Goal: Transaction & Acquisition: Book appointment/travel/reservation

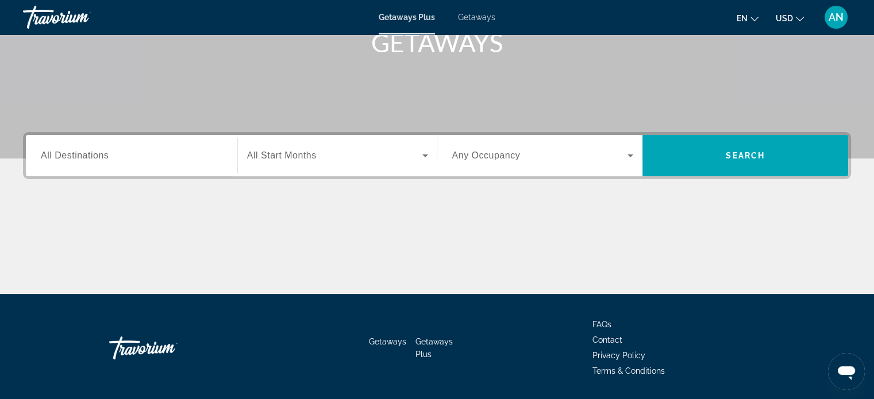
scroll to position [221, 0]
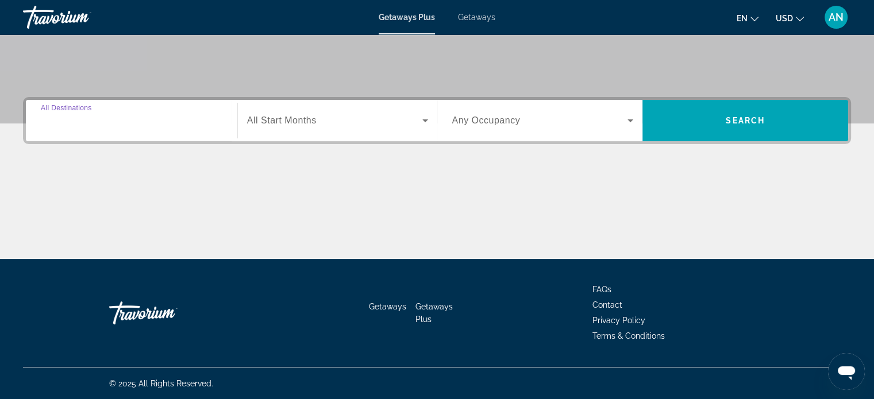
click at [150, 115] on input "Destination All Destinations" at bounding box center [132, 121] width 182 height 14
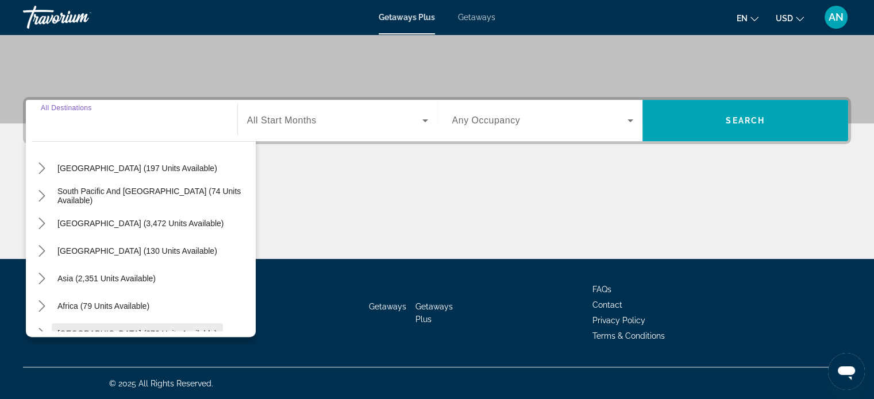
scroll to position [167, 0]
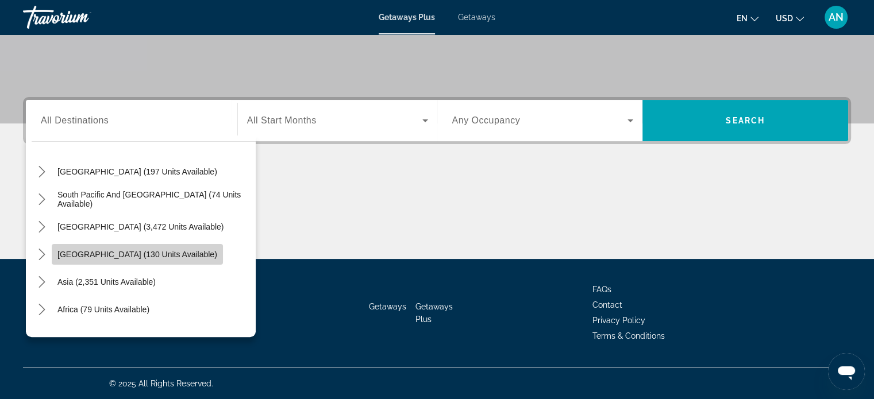
click at [180, 258] on span "[GEOGRAPHIC_DATA] (130 units available)" at bounding box center [137, 254] width 160 height 9
type input "**********"
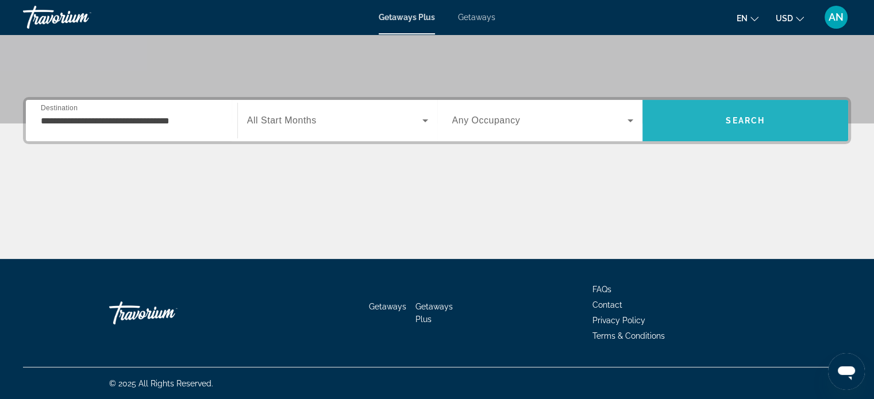
click at [715, 108] on span "Search" at bounding box center [745, 121] width 206 height 28
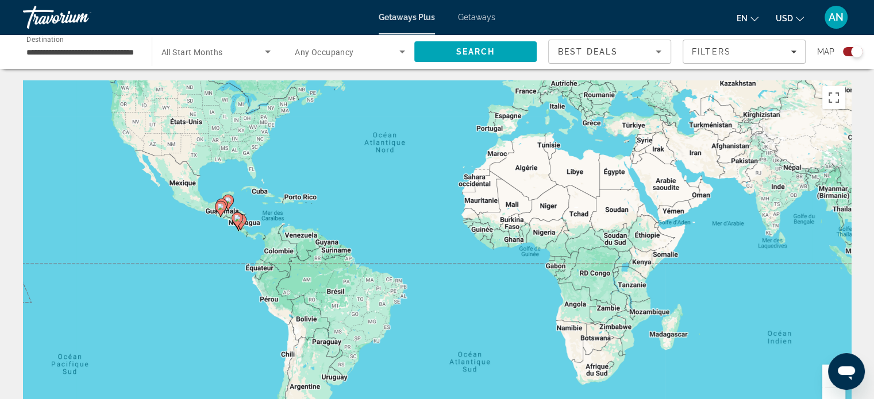
drag, startPoint x: 405, startPoint y: 315, endPoint x: 387, endPoint y: 220, distance: 96.5
click at [387, 220] on div "Pour activer le glissement avec le clavier, appuyez sur Alt+Entrée. Une fois ce…" at bounding box center [437, 252] width 828 height 345
click at [103, 50] on input "**********" at bounding box center [81, 52] width 110 height 14
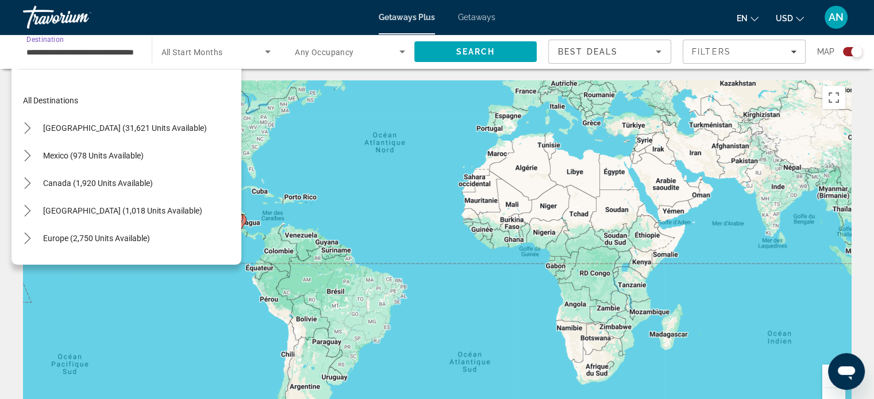
scroll to position [179, 0]
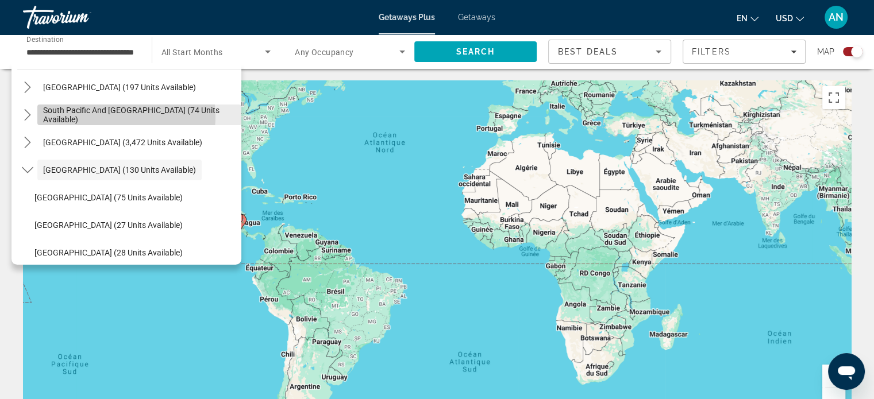
click at [107, 116] on span "South Pacific and [GEOGRAPHIC_DATA] (74 units available)" at bounding box center [139, 115] width 192 height 18
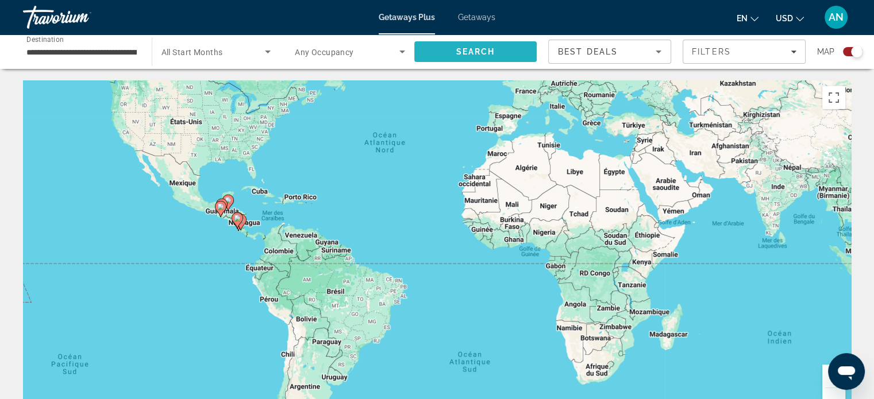
click at [482, 42] on span "Search" at bounding box center [475, 52] width 123 height 28
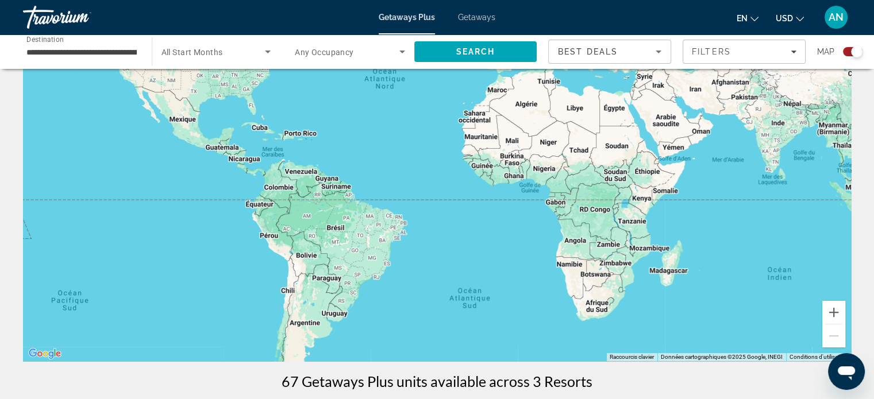
scroll to position [70, 0]
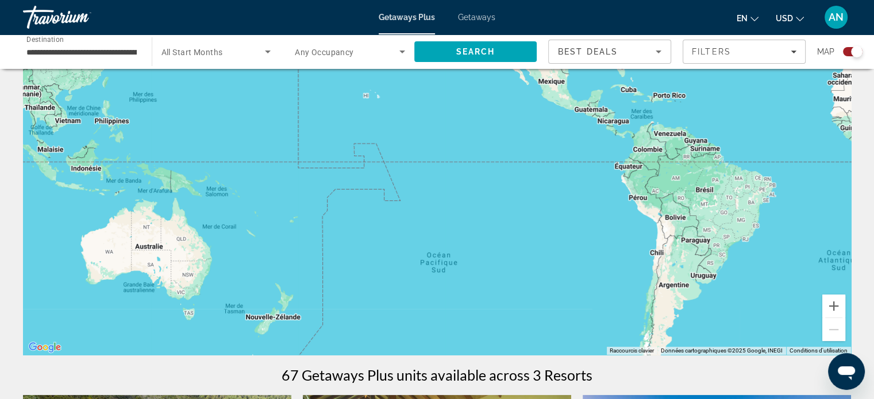
drag, startPoint x: 201, startPoint y: 236, endPoint x: 570, endPoint y: 202, distance: 370.5
click at [570, 202] on div "Main content" at bounding box center [437, 182] width 828 height 345
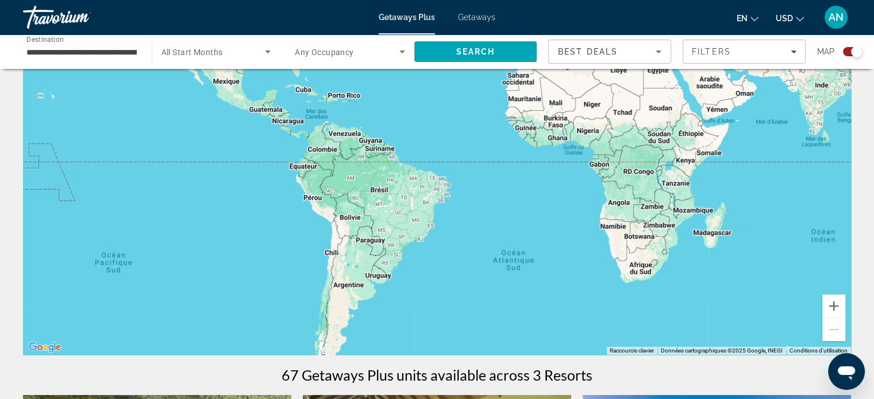
drag, startPoint x: 570, startPoint y: 202, endPoint x: 240, endPoint y: 209, distance: 329.9
click at [240, 209] on div "Pour activer le glissement avec le clavier, appuyez sur Alt+Entrée. Une fois ce…" at bounding box center [437, 182] width 828 height 345
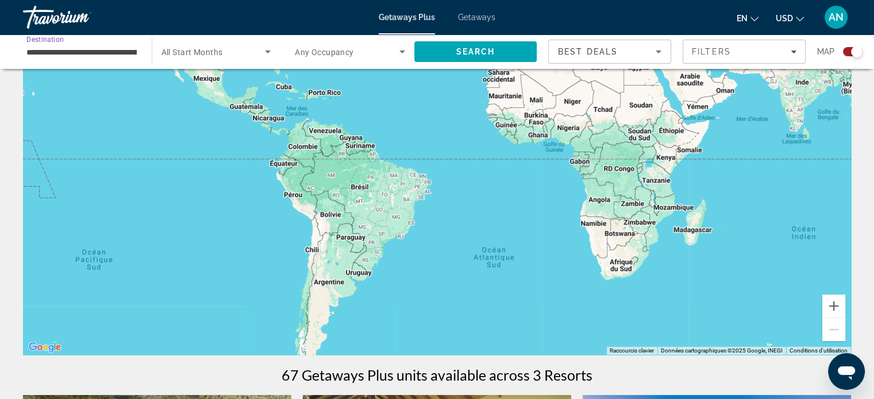
click at [93, 56] on input "**********" at bounding box center [81, 52] width 110 height 14
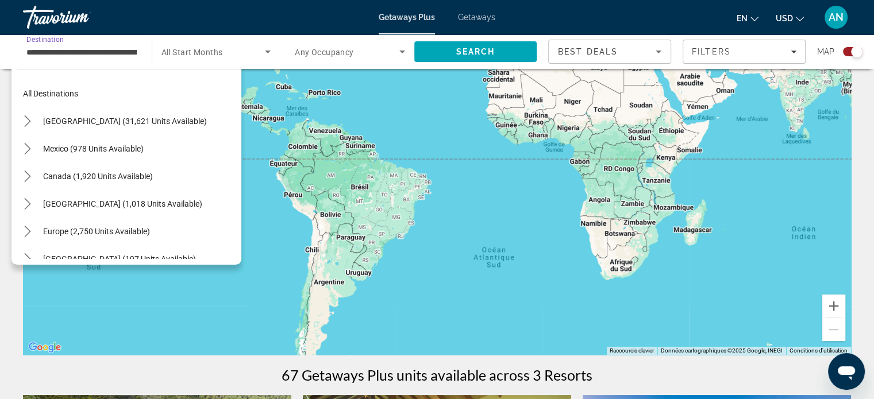
scroll to position [0, 0]
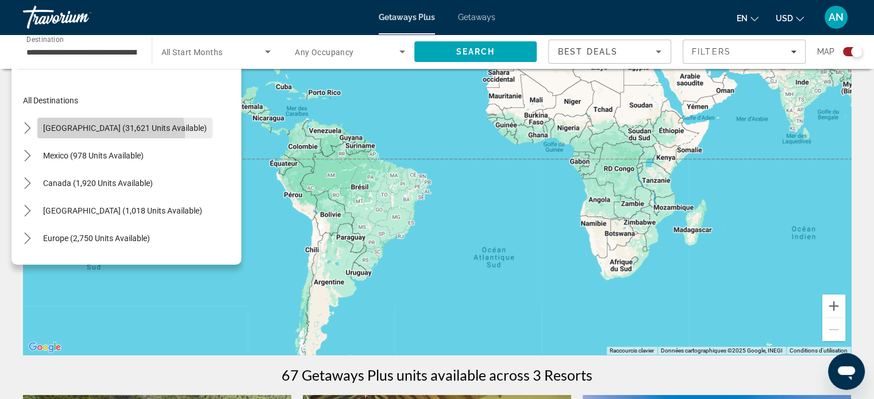
click at [97, 135] on span "Select destination: United States (31,621 units available)" at bounding box center [124, 128] width 175 height 28
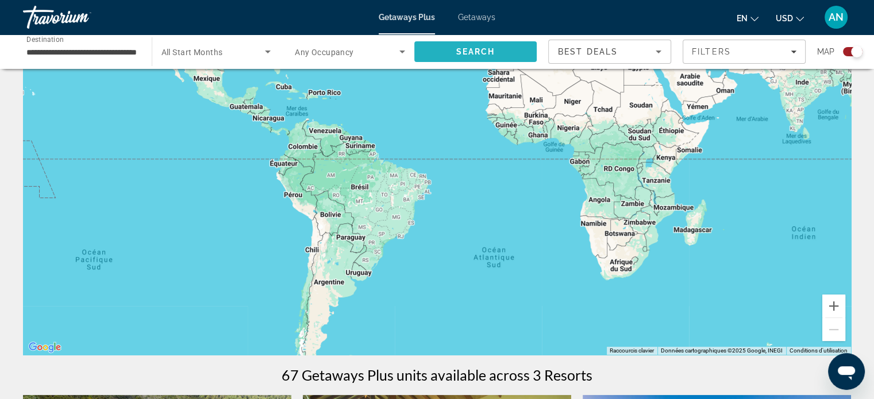
click at [488, 46] on span "Search" at bounding box center [475, 52] width 123 height 28
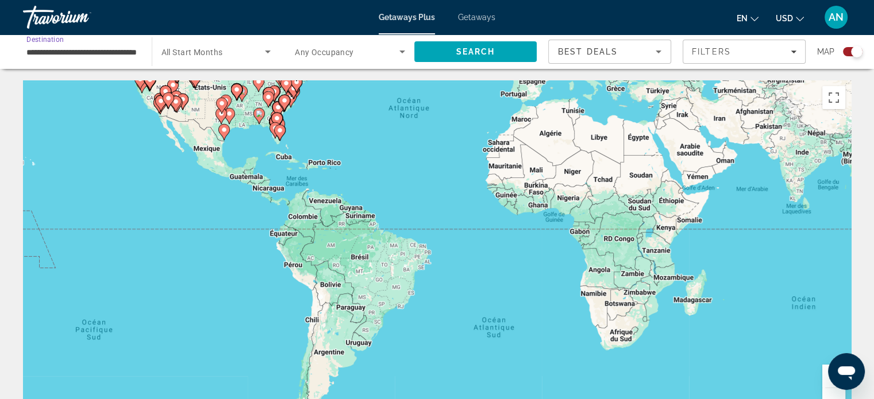
click at [118, 53] on input "**********" at bounding box center [81, 52] width 110 height 14
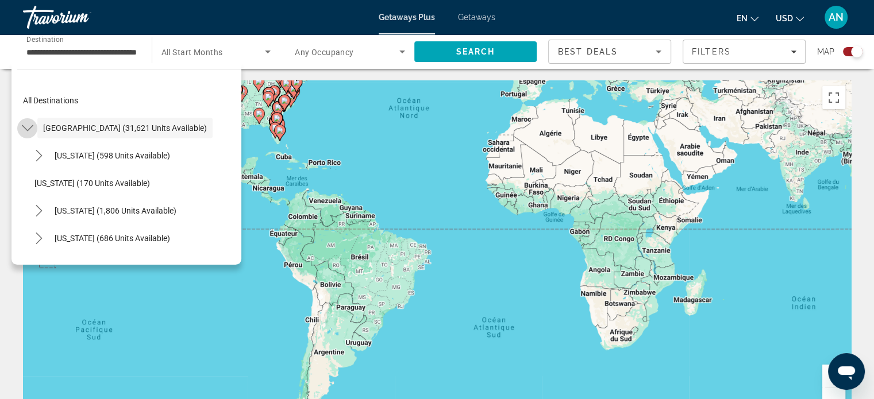
click at [30, 137] on mat-icon "Toggle United States (31,621 units available) submenu" at bounding box center [27, 128] width 20 height 20
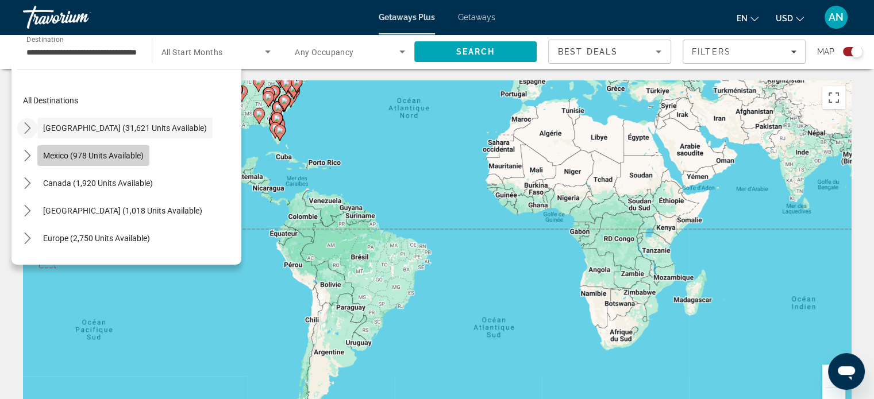
click at [51, 158] on span "Mexico (978 units available)" at bounding box center [93, 155] width 101 height 9
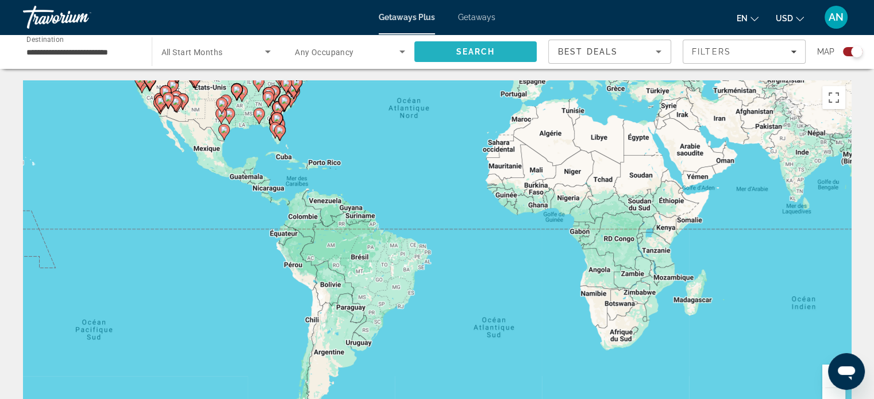
click at [494, 48] on span "Search" at bounding box center [475, 51] width 39 height 9
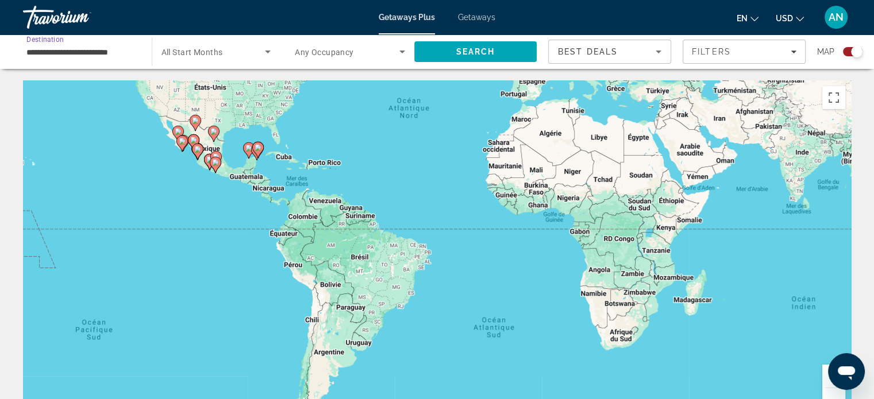
click at [110, 52] on input "**********" at bounding box center [81, 52] width 110 height 14
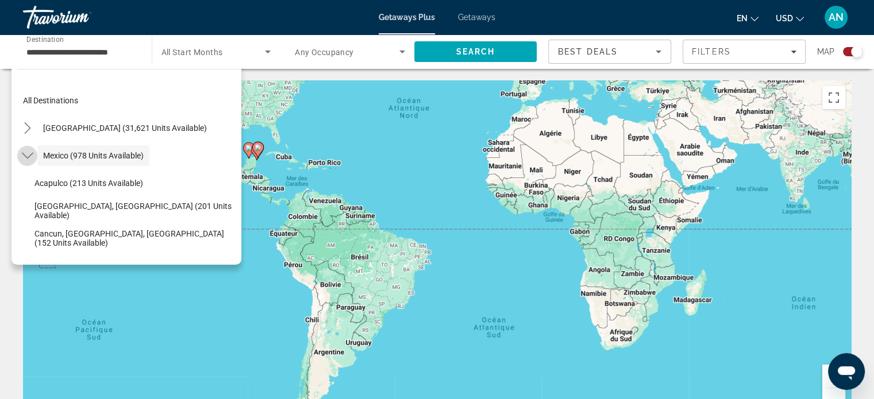
click at [22, 153] on icon "Toggle Mexico (978 units available) submenu" at bounding box center [26, 156] width 11 height 6
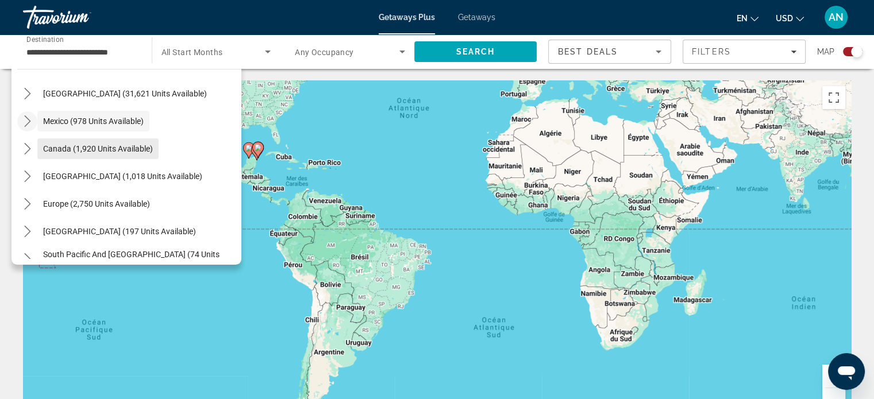
scroll to position [36, 0]
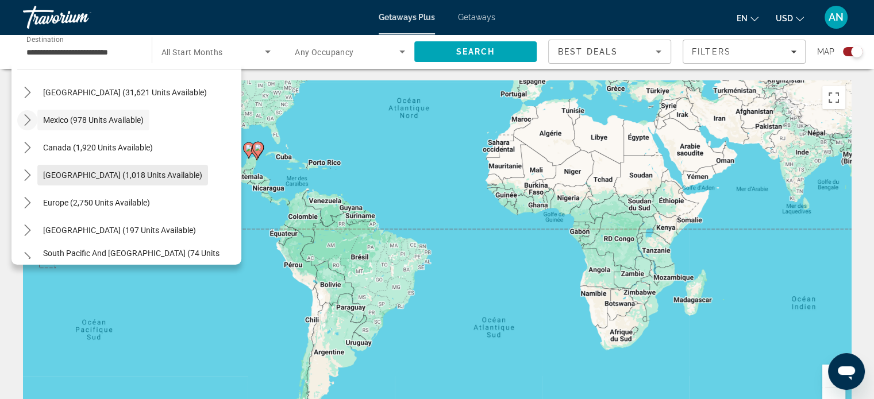
click at [49, 175] on span "[GEOGRAPHIC_DATA] (1,018 units available)" at bounding box center [122, 175] width 159 height 9
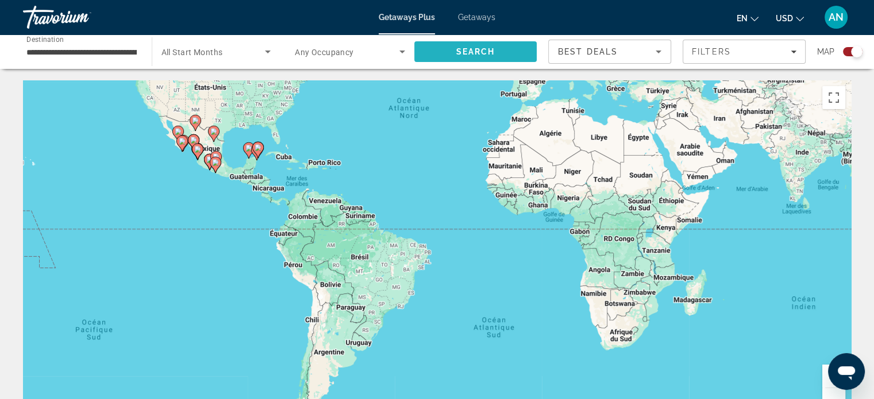
click at [447, 45] on span "Search" at bounding box center [475, 52] width 123 height 28
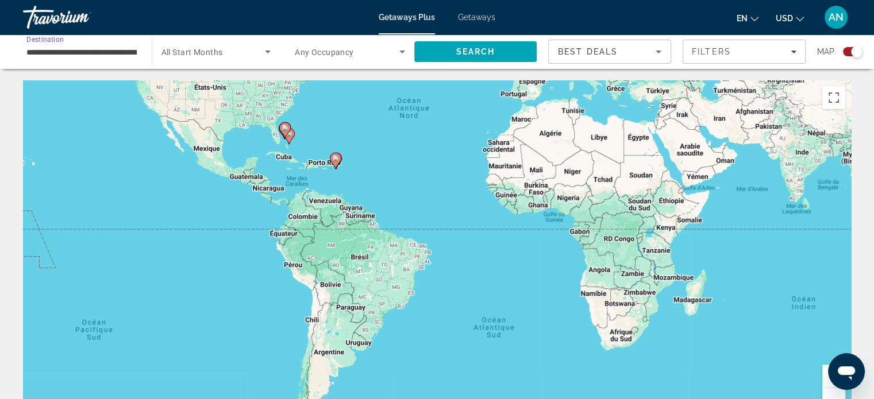
click at [87, 52] on input "**********" at bounding box center [81, 52] width 110 height 14
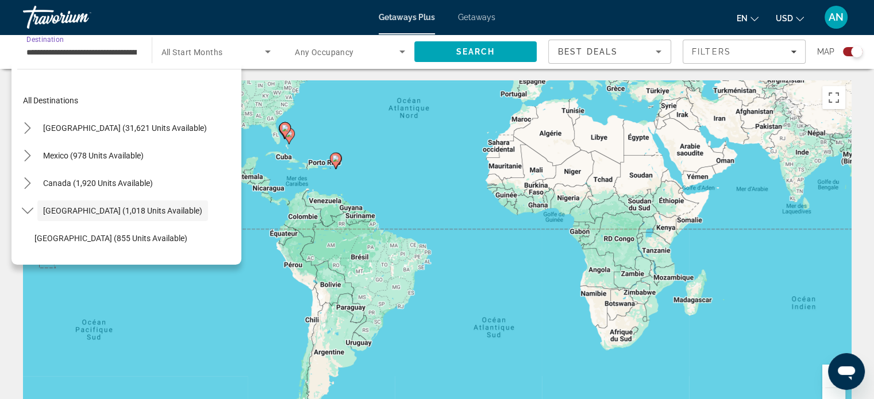
scroll to position [41, 0]
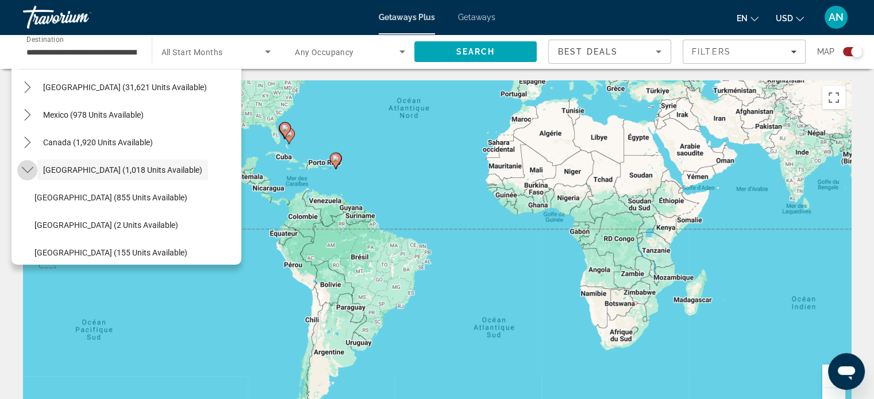
click at [22, 176] on mat-icon "Toggle Caribbean & Atlantic Islands (1,018 units available) submenu" at bounding box center [27, 170] width 20 height 20
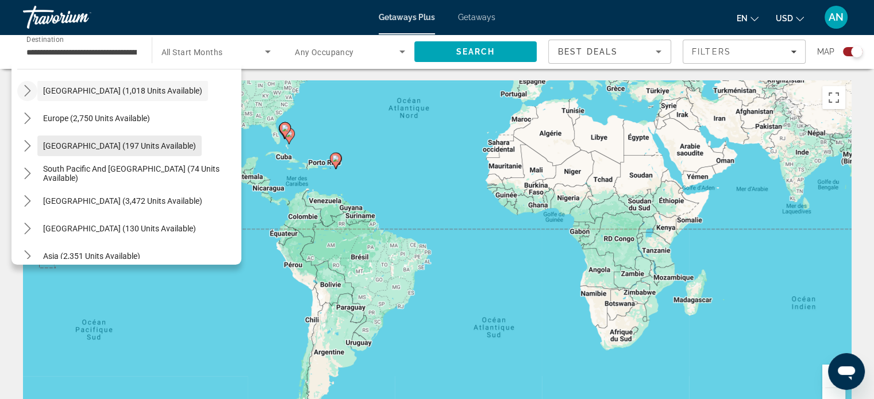
scroll to position [122, 0]
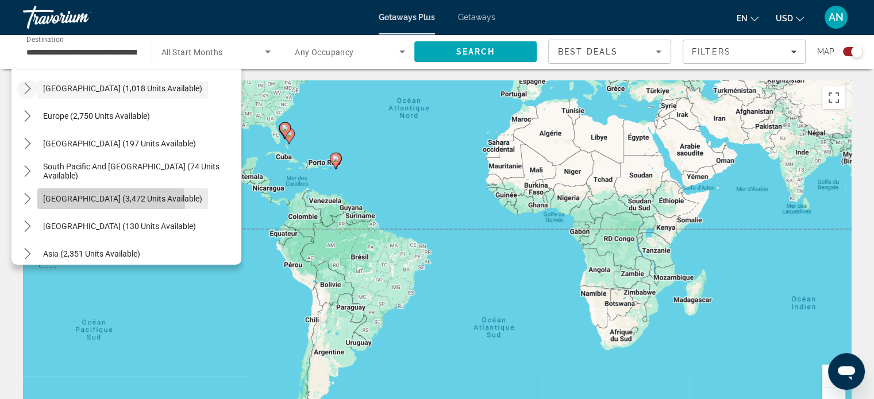
click at [52, 208] on span "Select destination: South America (3,472 units available)" at bounding box center [122, 199] width 171 height 28
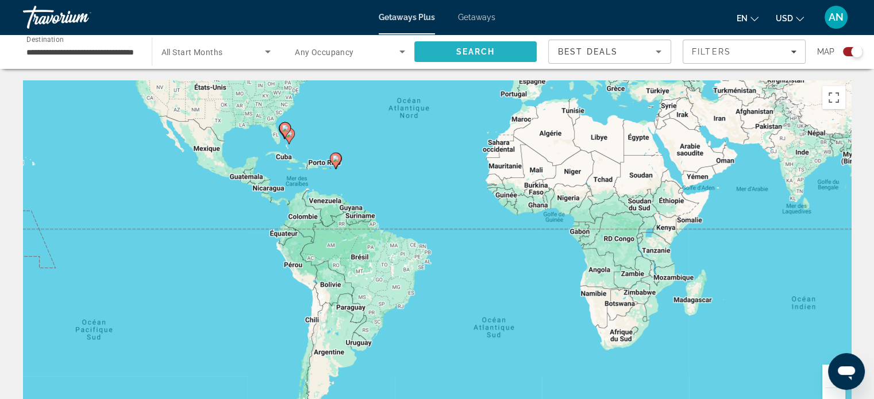
click at [446, 47] on span "Search" at bounding box center [475, 52] width 123 height 28
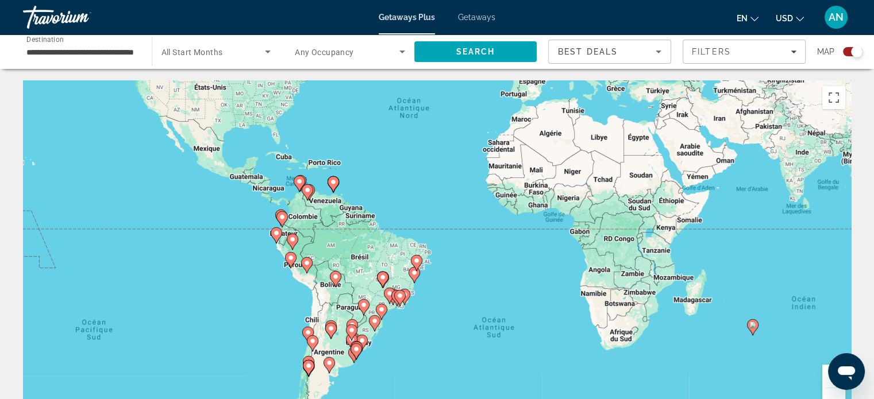
click at [423, 278] on div "Pour activer le glissement avec le clavier, appuyez sur Alt+Entrée. Une fois ce…" at bounding box center [437, 252] width 828 height 345
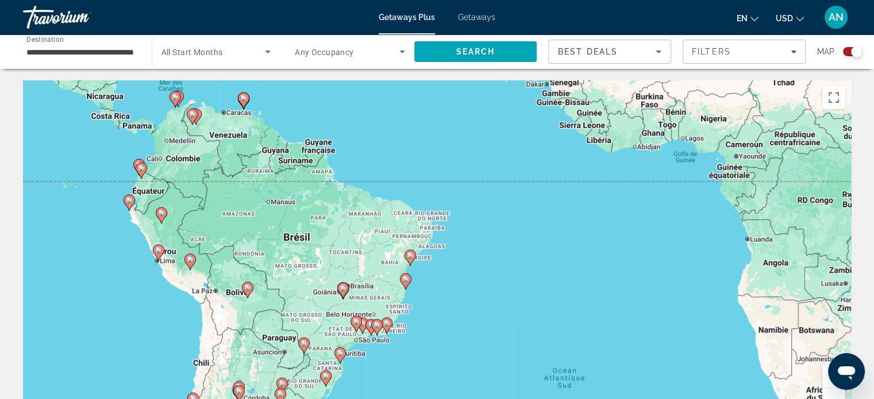
click at [423, 278] on div "Pour activer le glissement avec le clavier, appuyez sur Alt+Entrée. Une fois ce…" at bounding box center [437, 252] width 828 height 345
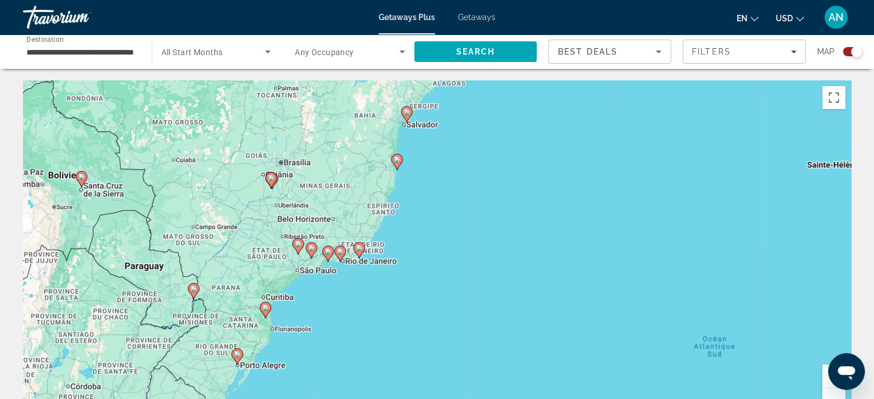
drag, startPoint x: 423, startPoint y: 278, endPoint x: 432, endPoint y: 144, distance: 133.6
click at [432, 144] on div "Pour activer le glissement avec le clavier, appuyez sur Alt+Entrée. Une fois ce…" at bounding box center [437, 252] width 828 height 345
click at [355, 277] on div "Pour activer le glissement avec le clavier, appuyez sur Alt+Entrée. Une fois ce…" at bounding box center [437, 252] width 828 height 345
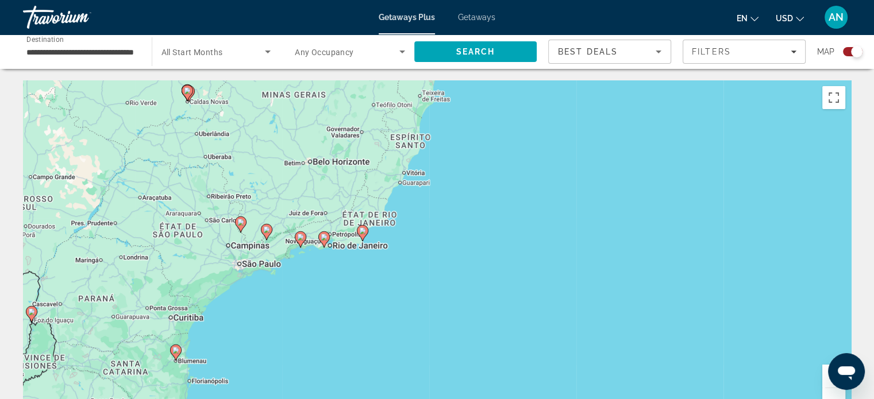
click at [355, 277] on div "Pour activer le glissement avec le clavier, appuyez sur Alt+Entrée. Une fois ce…" at bounding box center [437, 252] width 828 height 345
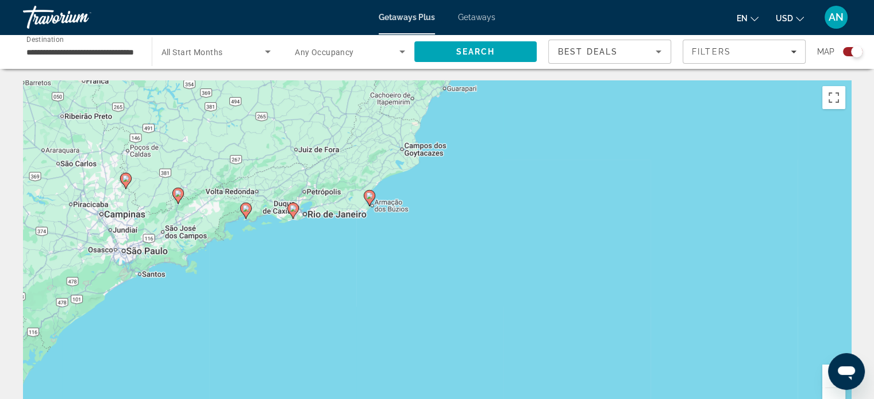
click at [342, 224] on div "Pour activer le glissement avec le clavier, appuyez sur Alt+Entrée. Une fois ce…" at bounding box center [437, 252] width 828 height 345
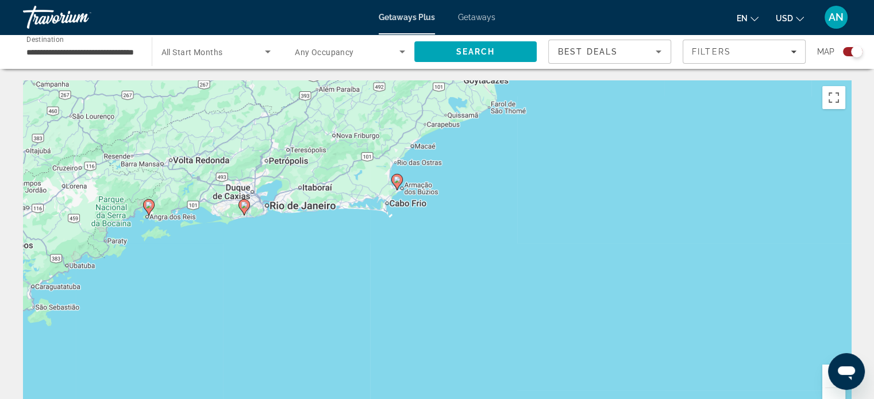
click at [342, 224] on div "Pour activer le glissement avec le clavier, appuyez sur Alt+Entrée. Une fois ce…" at bounding box center [437, 252] width 828 height 345
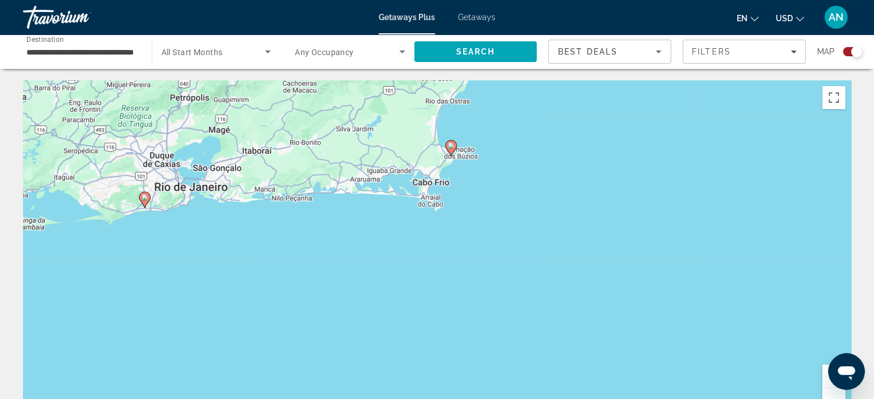
click at [256, 225] on div "Pour activer le glissement avec le clavier, appuyez sur Alt+Entrée. Une fois ce…" at bounding box center [437, 252] width 828 height 345
click at [140, 207] on gmp-advanced-marker "Main content" at bounding box center [144, 199] width 11 height 17
type input "**********"
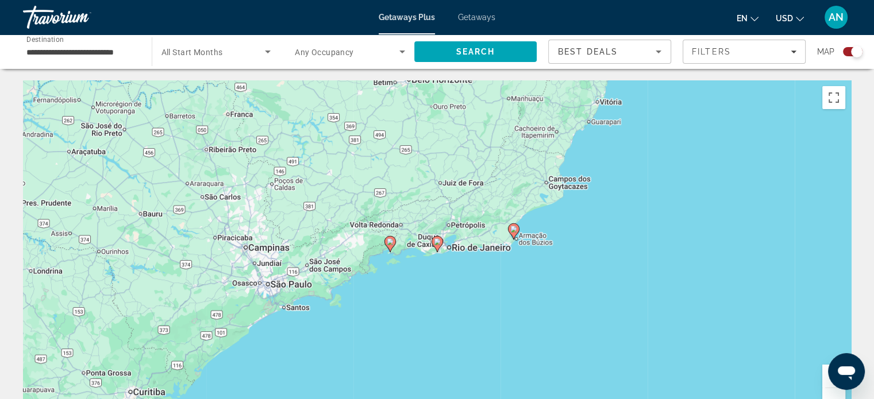
click at [436, 242] on image "Main content" at bounding box center [437, 241] width 7 height 7
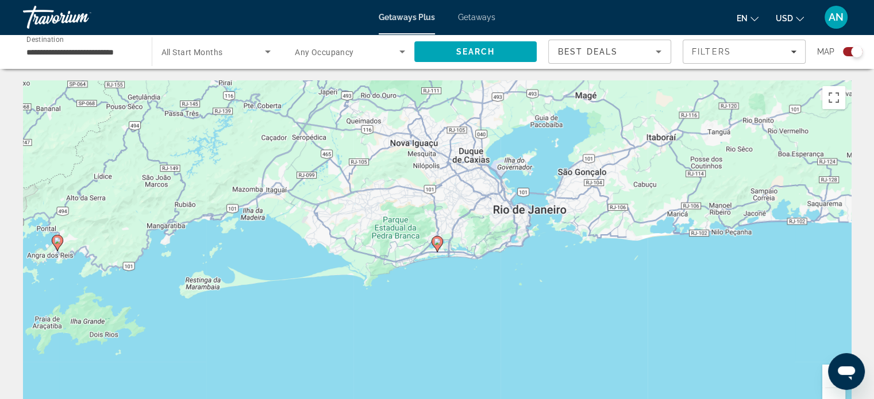
click at [436, 242] on image "Main content" at bounding box center [437, 241] width 7 height 7
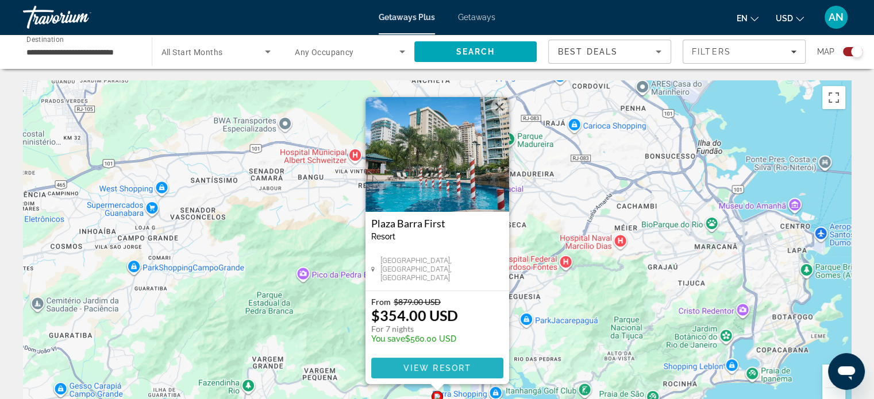
click at [436, 369] on span "View Resort" at bounding box center [437, 368] width 68 height 9
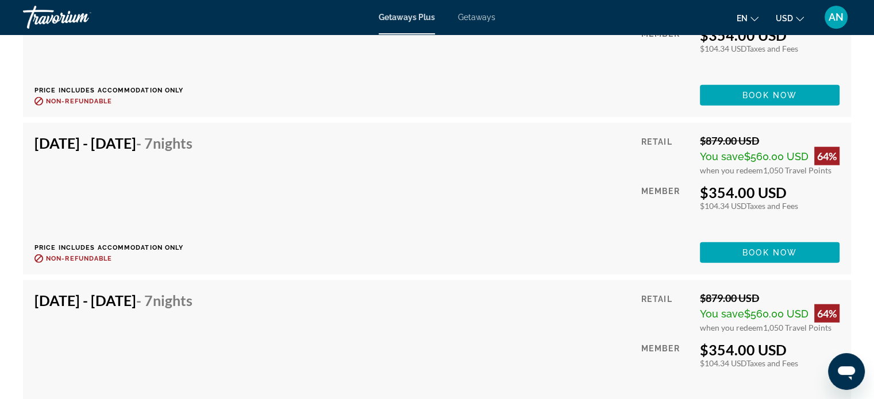
scroll to position [2905, 0]
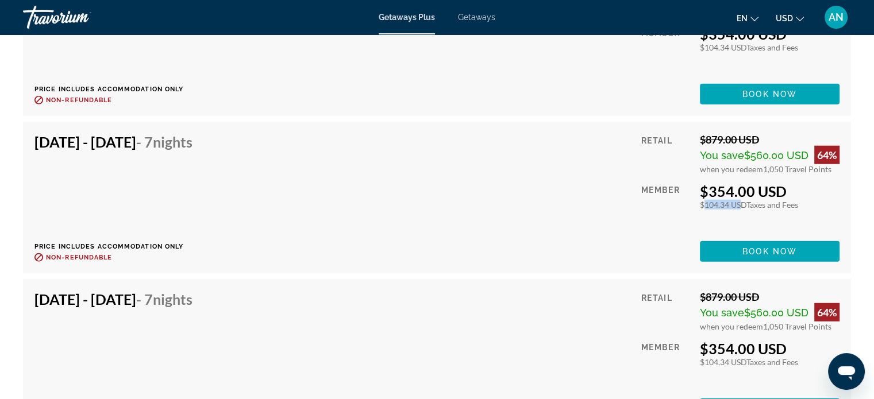
drag, startPoint x: 699, startPoint y: 205, endPoint x: 734, endPoint y: 201, distance: 35.3
click at [734, 201] on div "$104.34 USD Taxes and Fees" at bounding box center [770, 205] width 140 height 10
click at [529, 189] on div "[DATE] - [DATE] - 7 Nights Price includes accommodation only Refundable until :…" at bounding box center [436, 197] width 805 height 129
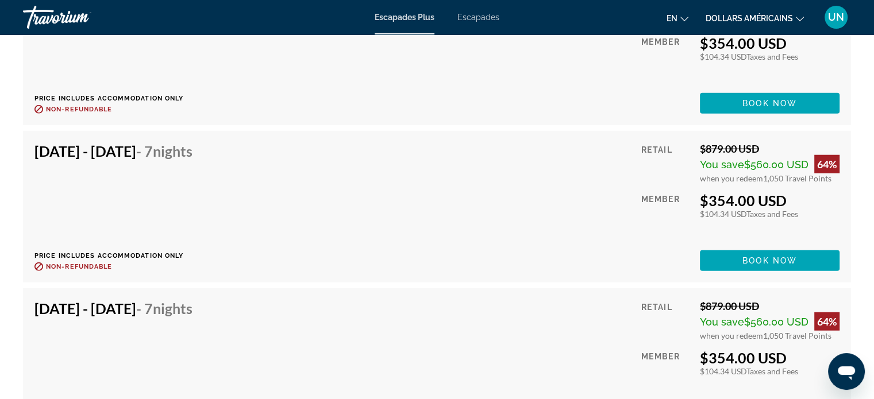
scroll to position [2914, 0]
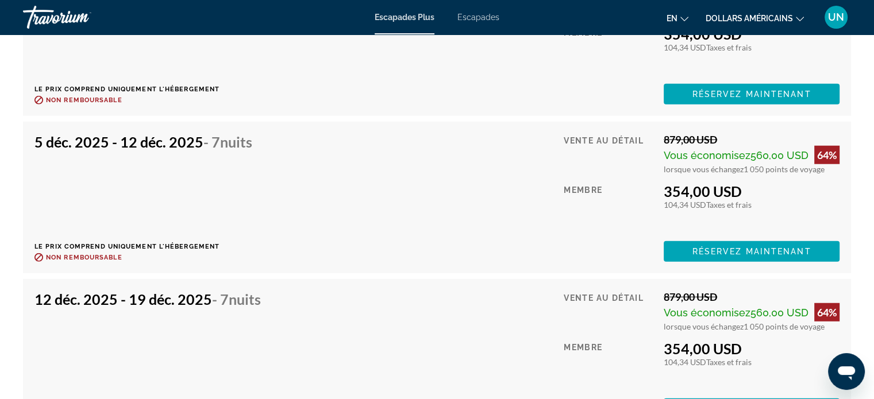
click at [564, 228] on div "Membre" at bounding box center [609, 208] width 91 height 50
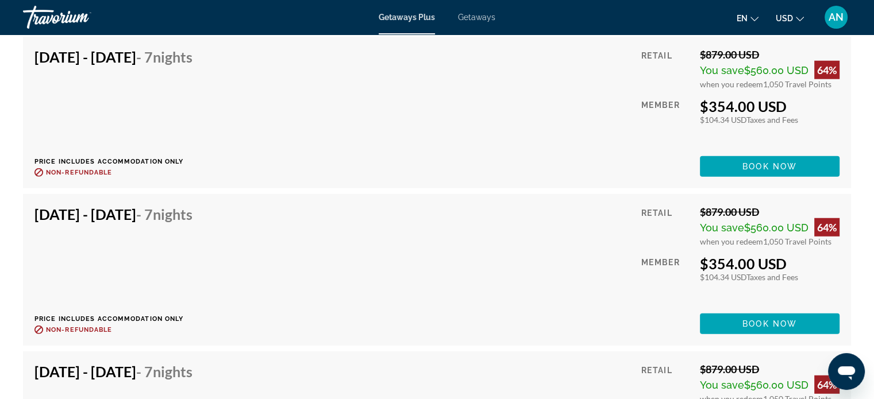
scroll to position [2981, 0]
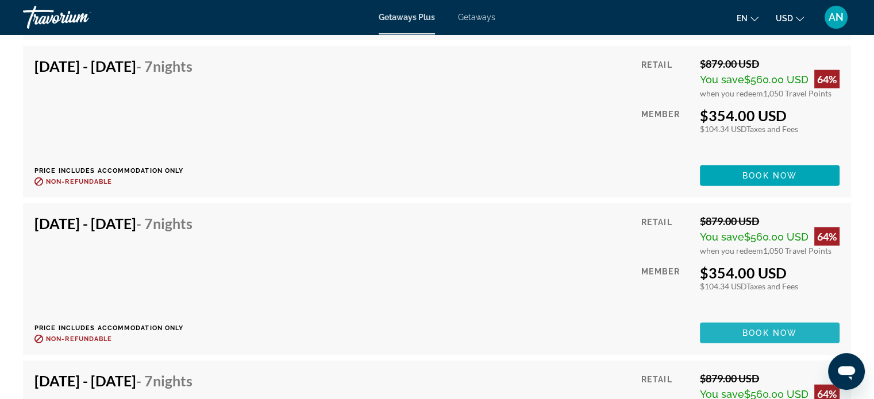
click at [760, 321] on span "Main content" at bounding box center [770, 333] width 140 height 28
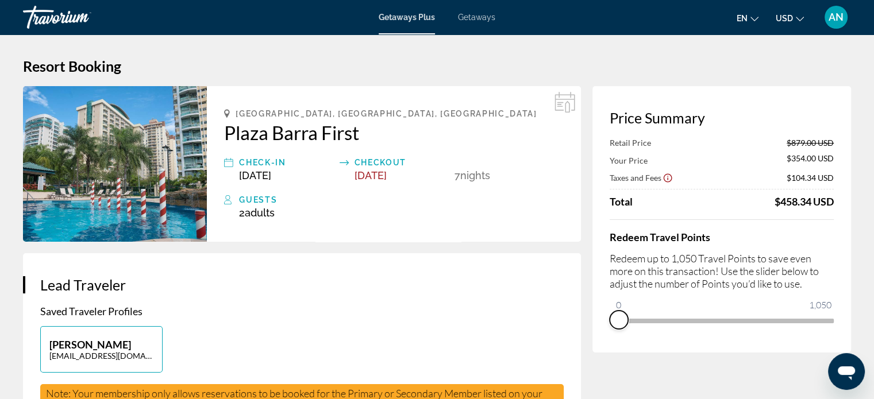
drag, startPoint x: 822, startPoint y: 337, endPoint x: 556, endPoint y: 331, distance: 266.1
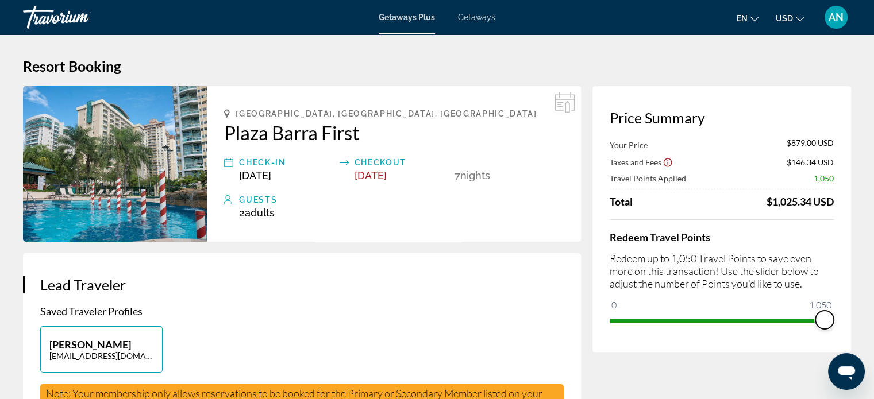
drag, startPoint x: 616, startPoint y: 305, endPoint x: 882, endPoint y: 291, distance: 266.4
click at [874, 291] on html "Skip to main content Getaways Plus Getaways en English Español Français Italian…" at bounding box center [437, 199] width 874 height 399
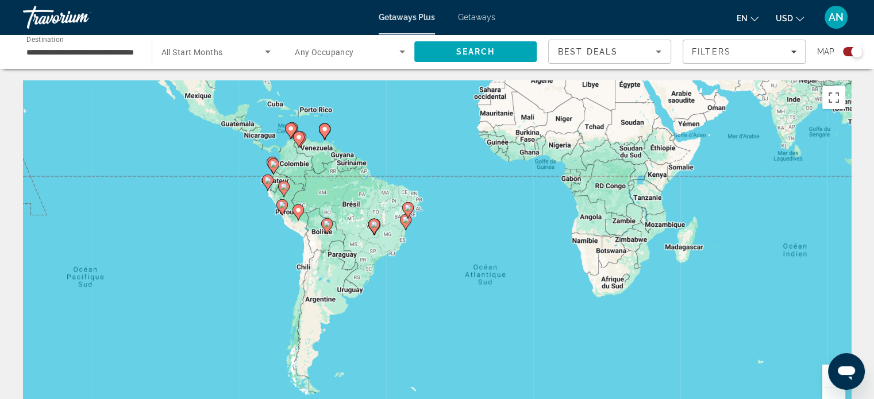
drag, startPoint x: 333, startPoint y: 332, endPoint x: 330, endPoint y: 149, distance: 182.7
click at [330, 149] on div "Pour activer le glissement avec le clavier, appuyez sur Alt+Entrée. Une fois ce…" at bounding box center [437, 252] width 828 height 345
